Goal: Find specific page/section

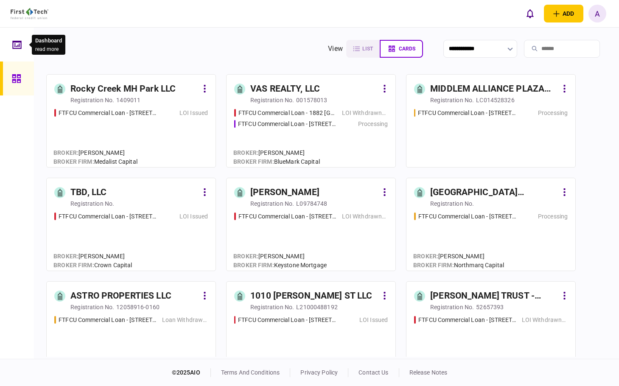
click at [14, 37] on div at bounding box center [19, 45] width 14 height 34
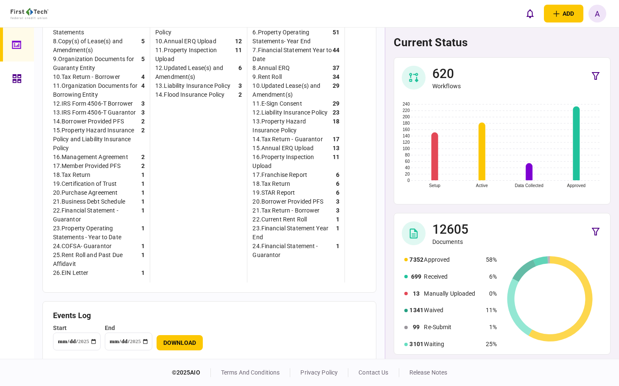
scroll to position [416, 0]
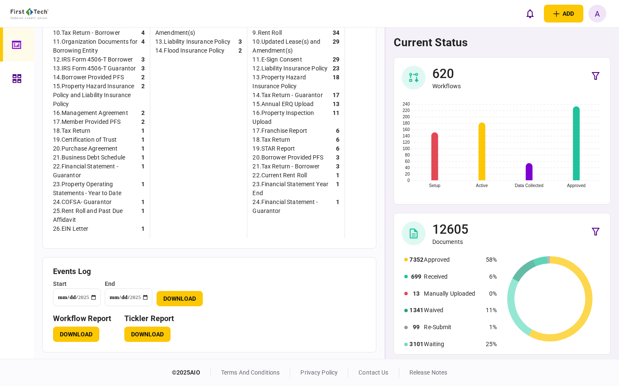
drag, startPoint x: 152, startPoint y: 338, endPoint x: 235, endPoint y: 272, distance: 105.6
click at [152, 338] on button "Download" at bounding box center [147, 334] width 46 height 15
click at [3, 78] on link at bounding box center [17, 79] width 34 height 34
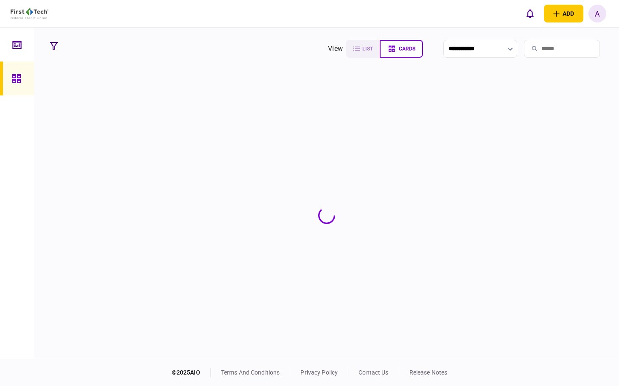
click at [561, 50] on input "search" at bounding box center [562, 49] width 76 height 18
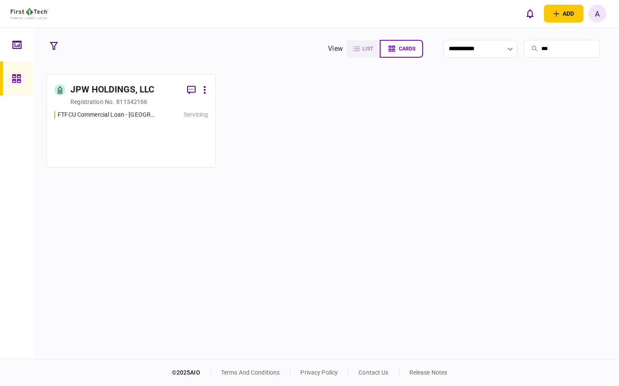
type input "***"
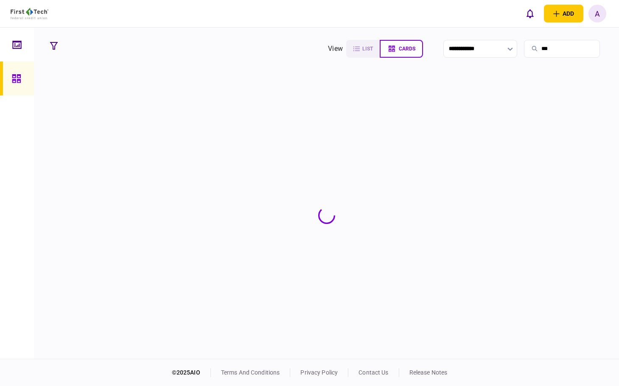
click at [129, 99] on section at bounding box center [326, 215] width 560 height 282
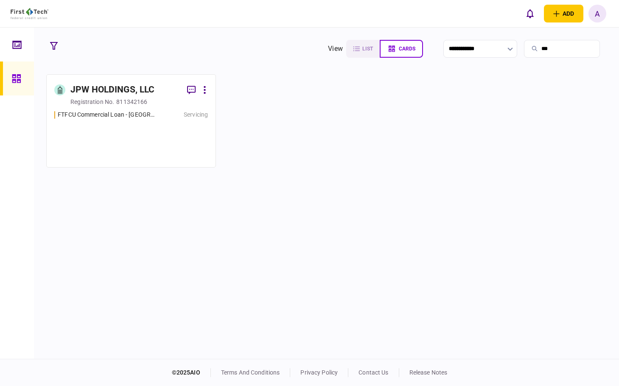
click at [131, 94] on div "JPW HOLDINGS, LLC" at bounding box center [112, 90] width 84 height 14
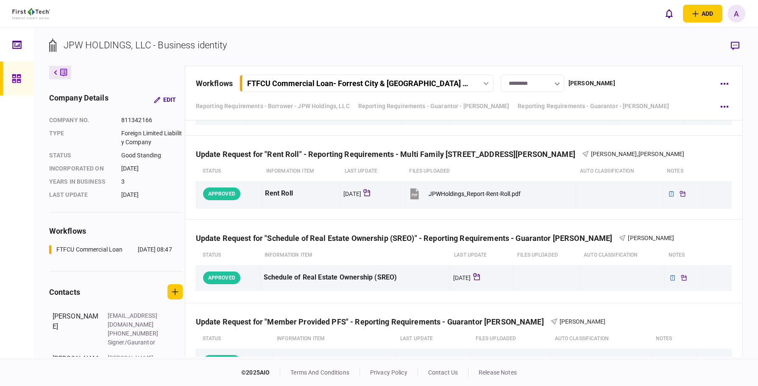
scroll to position [5841, 0]
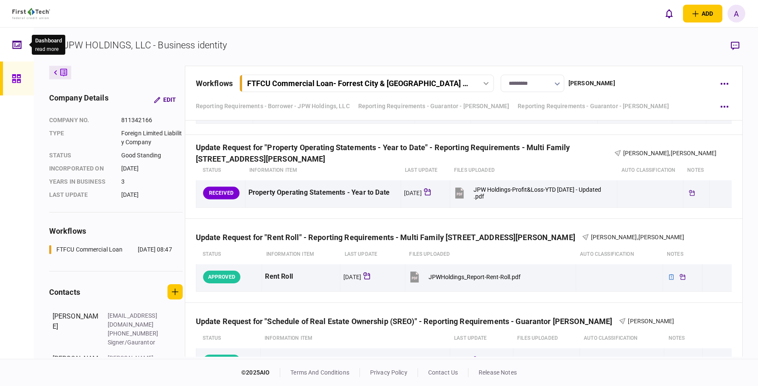
click at [15, 44] on icon at bounding box center [16, 45] width 9 height 10
